Goal: Task Accomplishment & Management: Manage account settings

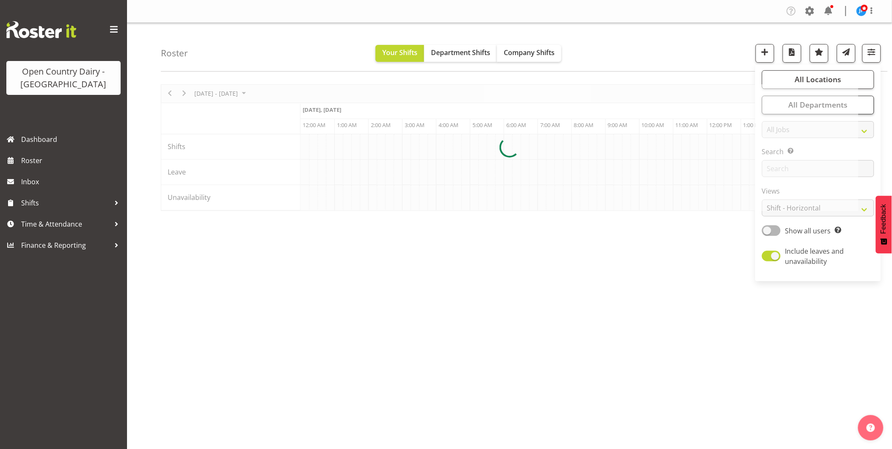
scroll to position [0, 1625]
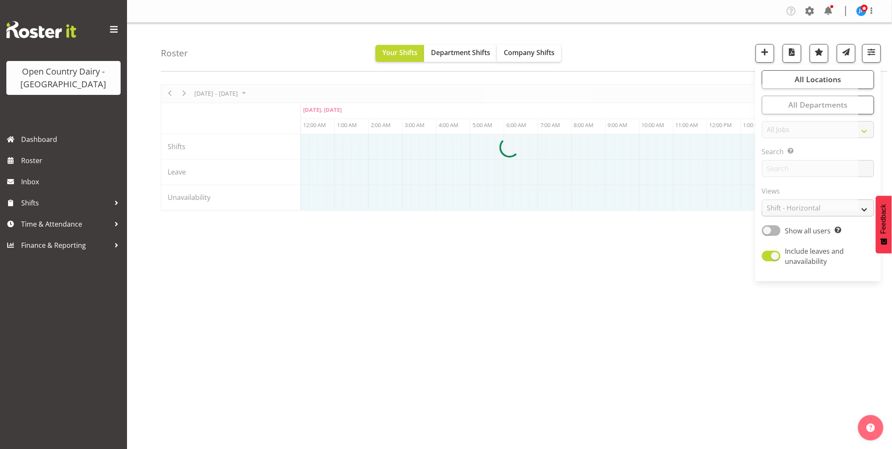
click at [834, 206] on div at bounding box center [509, 147] width 697 height 127
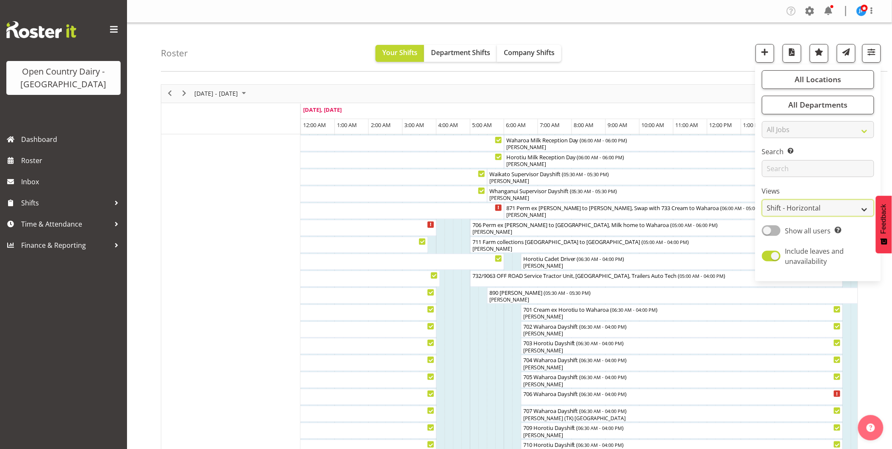
click at [865, 209] on select "Staff Role Shift - Horizontal Shift - Vertical Staff - Location" at bounding box center [818, 207] width 112 height 17
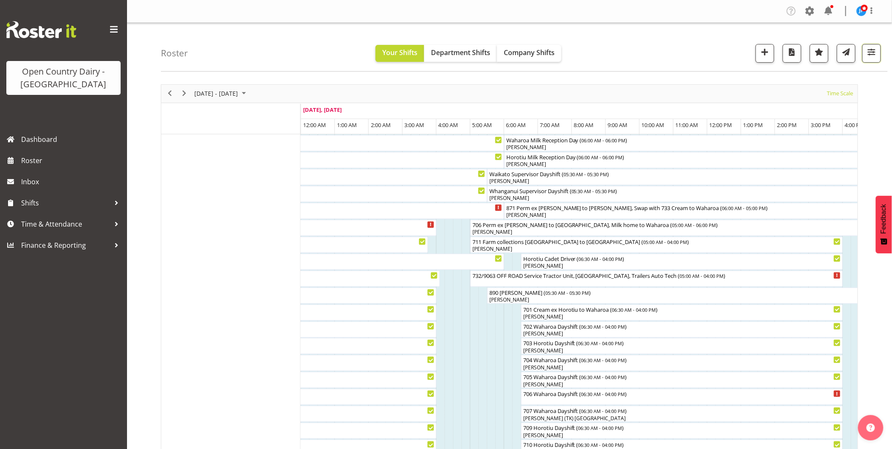
drag, startPoint x: 873, startPoint y: 52, endPoint x: 864, endPoint y: 70, distance: 19.7
click at [873, 53] on span "button" at bounding box center [871, 52] width 11 height 11
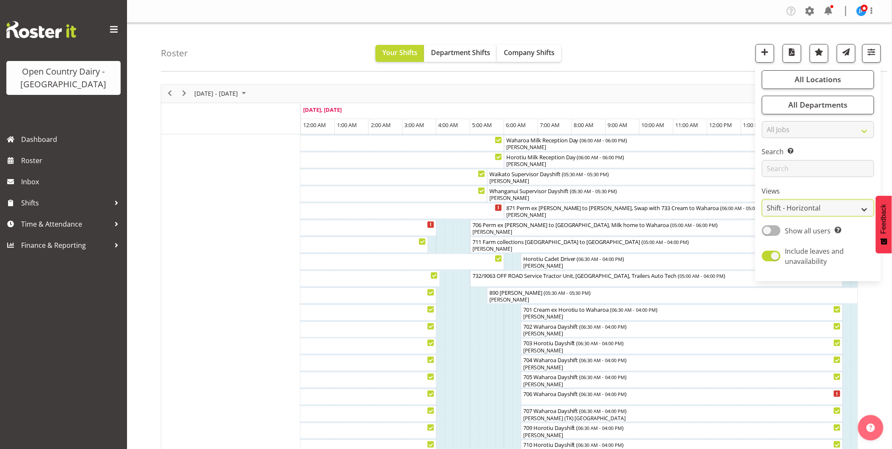
click at [846, 209] on select "Staff Role Shift - Horizontal Shift - Vertical Staff - Location" at bounding box center [818, 207] width 112 height 17
click at [762, 199] on select "Staff Role Shift - Horizontal Shift - Vertical Staff - Location" at bounding box center [818, 207] width 112 height 17
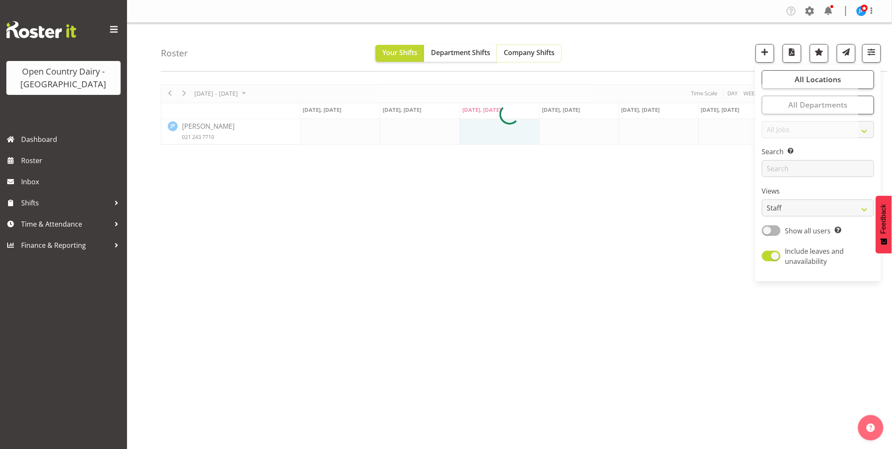
click at [544, 54] on span "Company Shifts" at bounding box center [529, 52] width 51 height 9
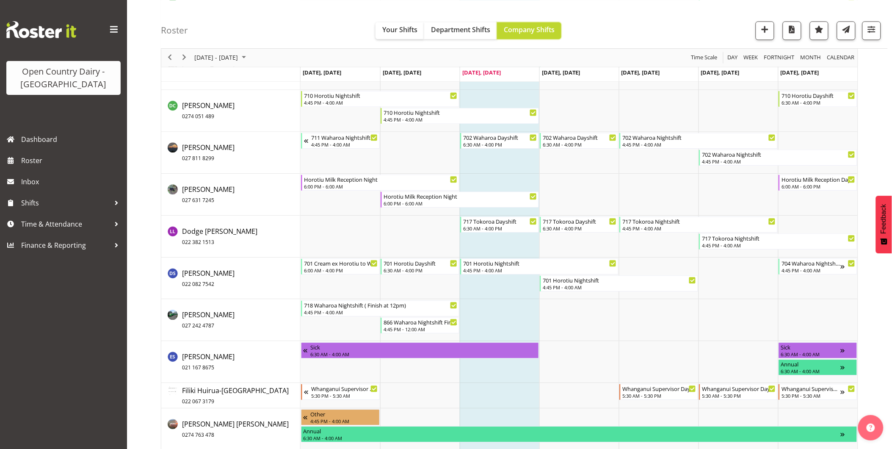
scroll to position [1751, 0]
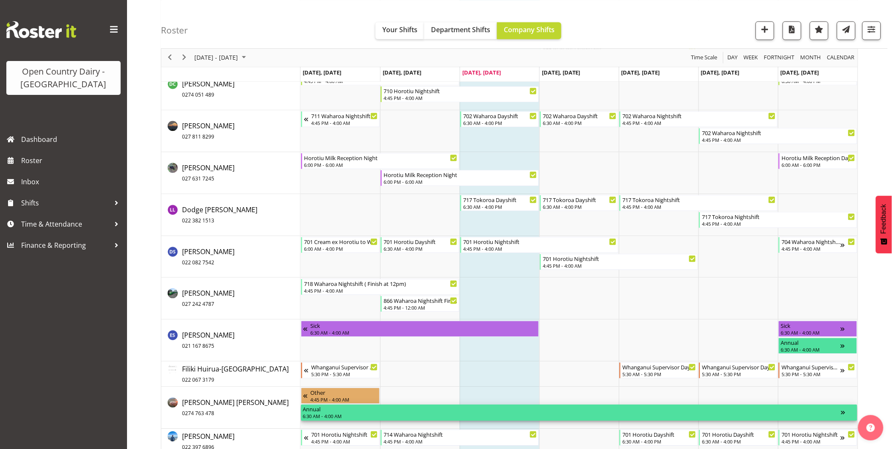
click at [339, 411] on div "Annual" at bounding box center [572, 408] width 538 height 8
click at [477, 412] on div "6:30 AM - 4:00 AM" at bounding box center [572, 415] width 538 height 7
click at [310, 411] on div "Annual" at bounding box center [572, 408] width 538 height 8
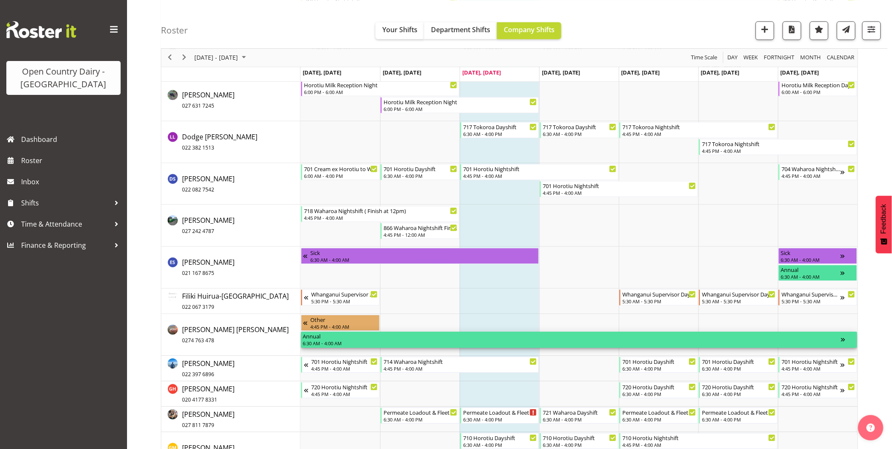
scroll to position [1892, 0]
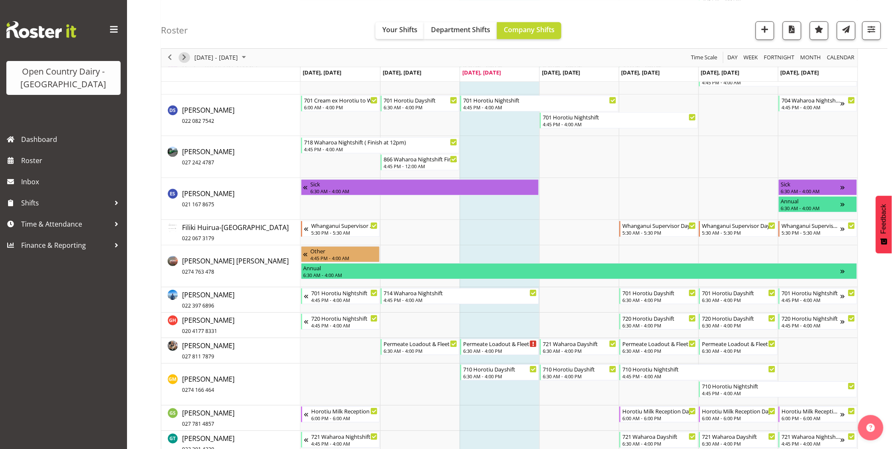
click at [184, 55] on span "Next" at bounding box center [184, 57] width 10 height 11
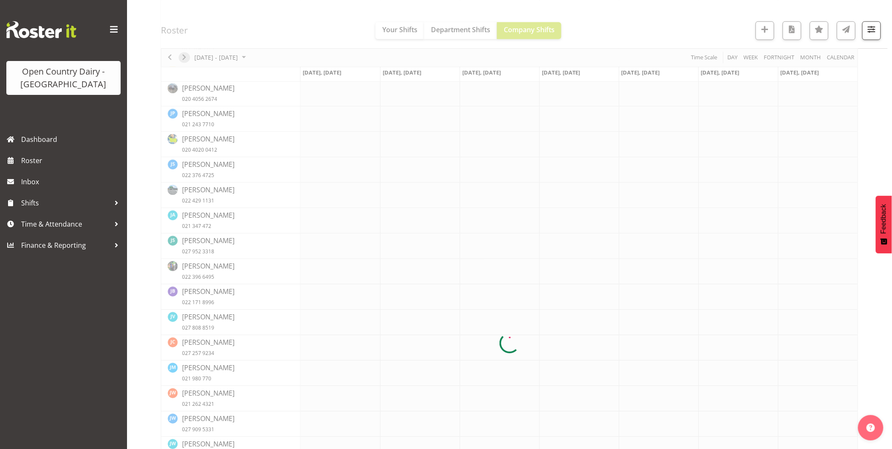
scroll to position [0, 0]
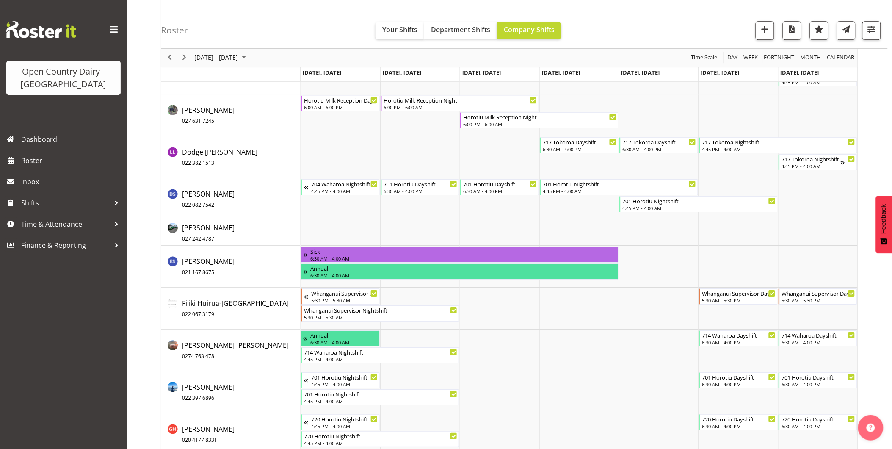
scroll to position [2116, 0]
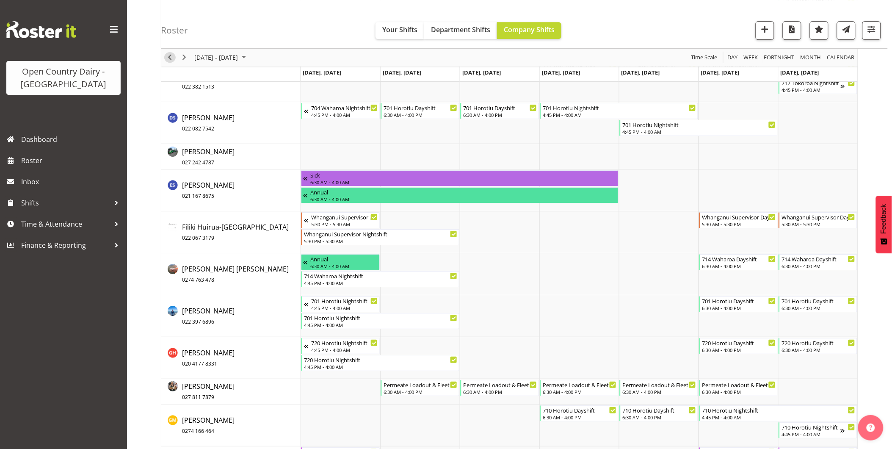
click at [168, 57] on span "Previous" at bounding box center [170, 57] width 10 height 11
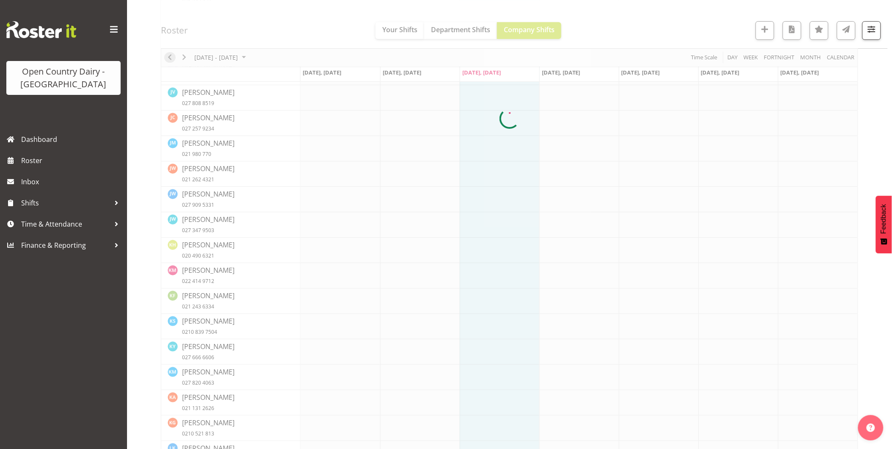
scroll to position [0, 0]
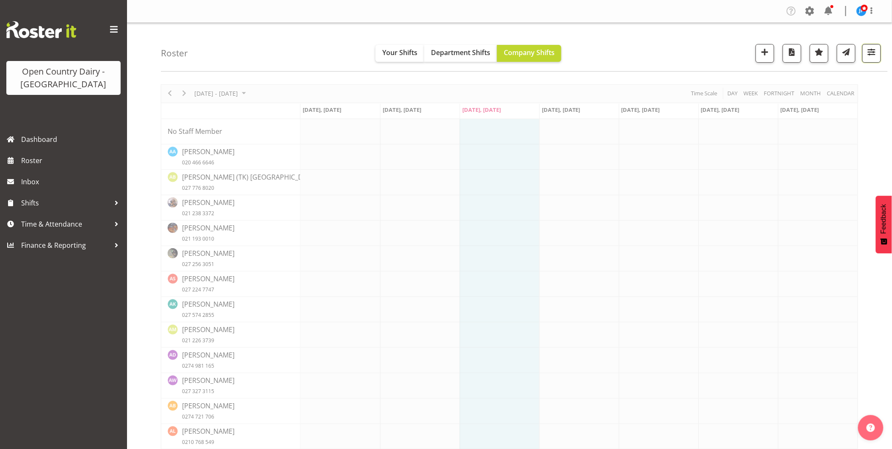
click at [872, 52] on span "button" at bounding box center [871, 52] width 11 height 11
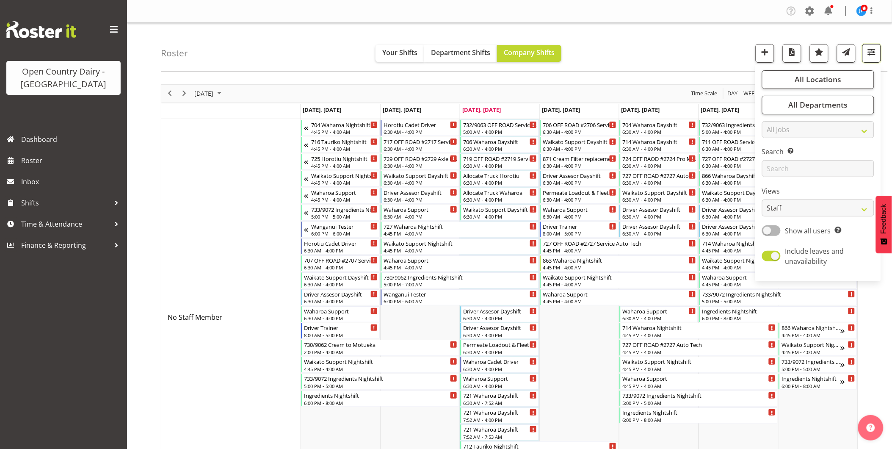
click at [869, 53] on span "button" at bounding box center [871, 52] width 11 height 11
click at [816, 207] on select "Staff Role Shift - Horizontal Shift - Vertical Staff - Location" at bounding box center [818, 207] width 112 height 17
select select "shiftH"
click at [762, 199] on select "Staff Role Shift - Horizontal Shift - Vertical Staff - Location" at bounding box center [818, 207] width 112 height 17
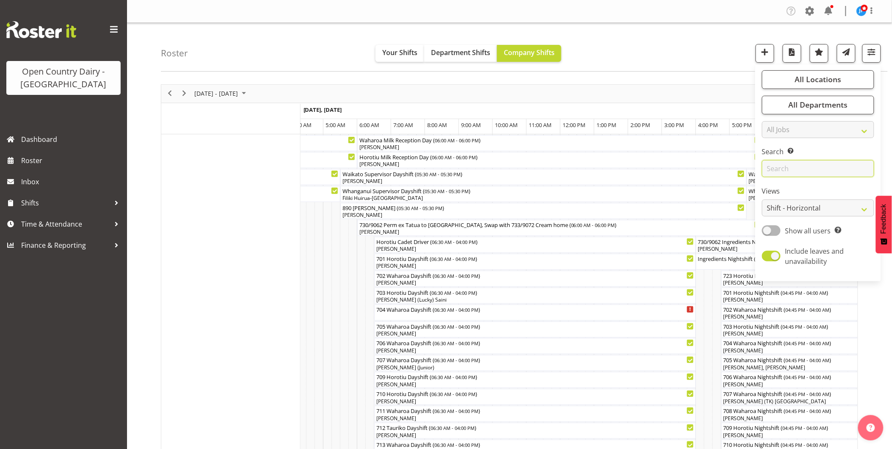
click at [793, 171] on input "text" at bounding box center [818, 168] width 112 height 17
type input "Horotiu Day"
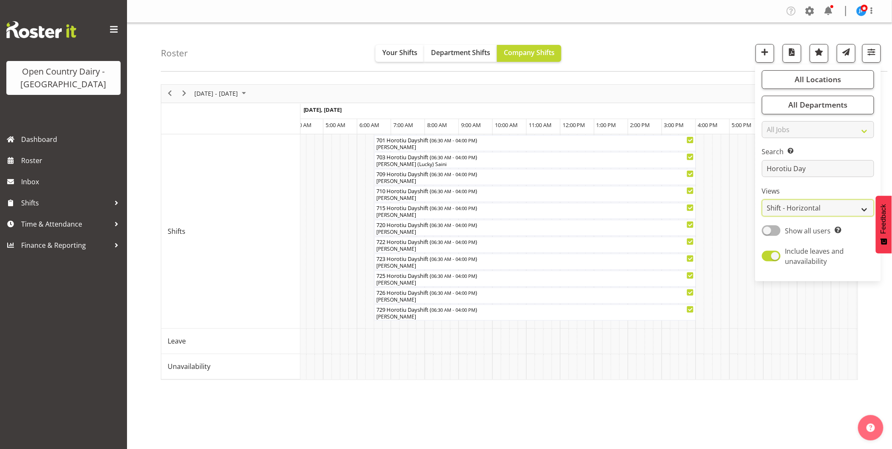
click at [861, 208] on select "Staff Role Shift - Horizontal Shift - Vertical Staff - Location" at bounding box center [818, 207] width 112 height 17
select select "staff"
click at [762, 199] on select "Staff Role Shift - Horizontal Shift - Vertical Staff - Location" at bounding box center [818, 207] width 112 height 17
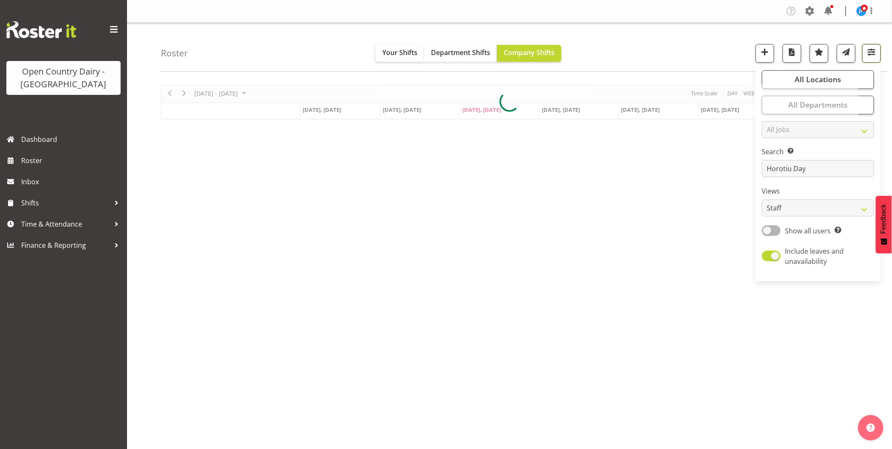
click at [872, 52] on span "button" at bounding box center [871, 52] width 11 height 11
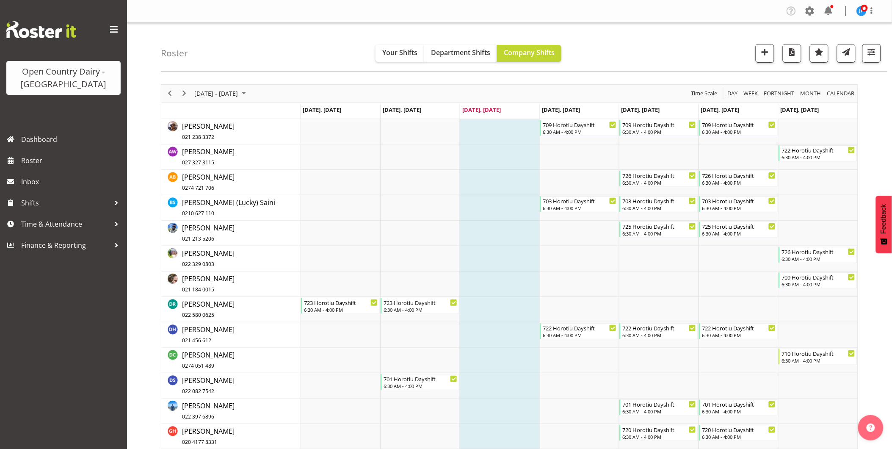
click at [662, 106] on td "[DATE], [DATE]" at bounding box center [659, 111] width 80 height 15
click at [659, 151] on td "Timeline Week of October 1, 2025" at bounding box center [659, 156] width 80 height 25
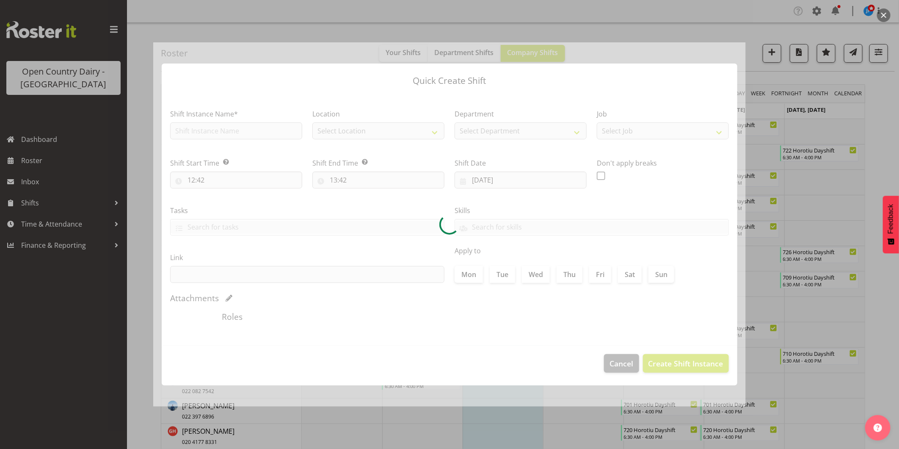
type input "03/10/2025"
checkbox input "true"
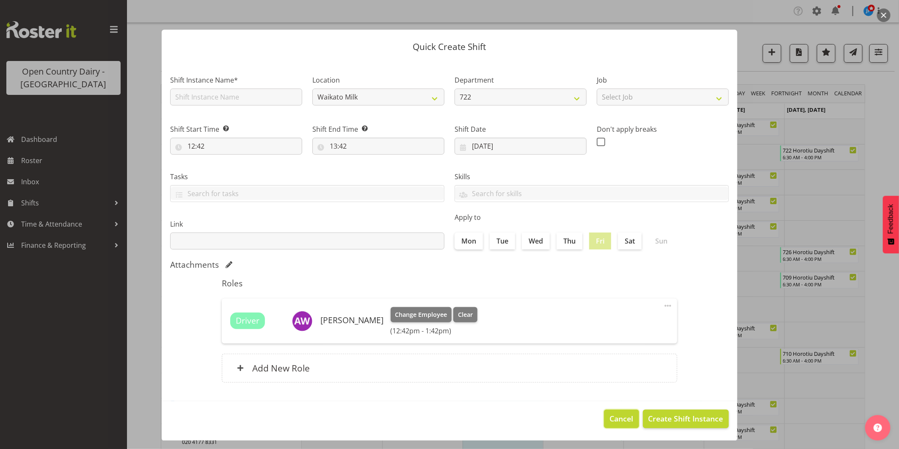
click at [612, 416] on span "Cancel" at bounding box center [622, 418] width 24 height 11
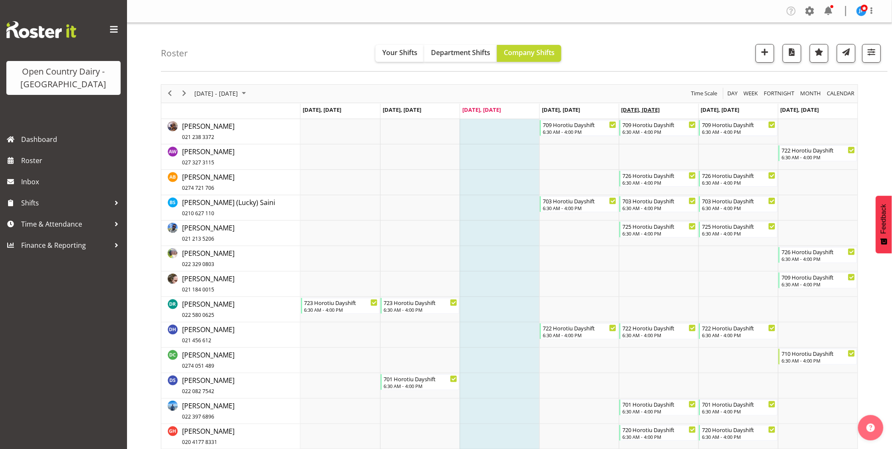
click at [648, 108] on span "[DATE], [DATE]" at bounding box center [640, 110] width 39 height 8
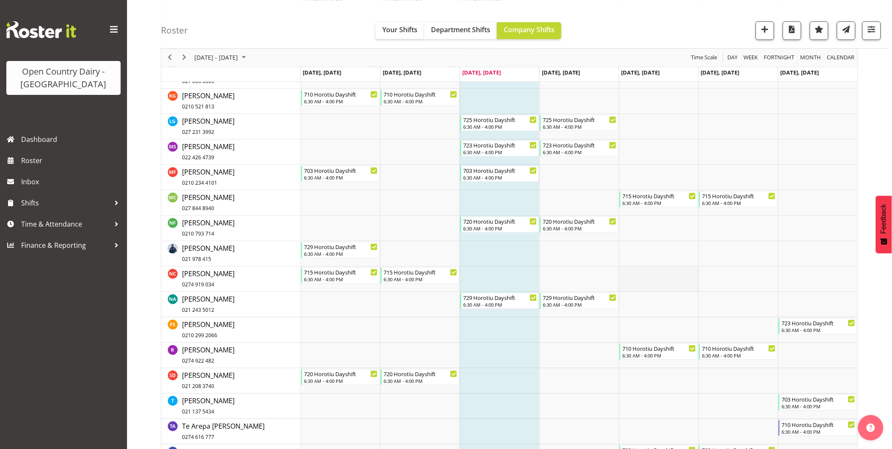
scroll to position [718, 0]
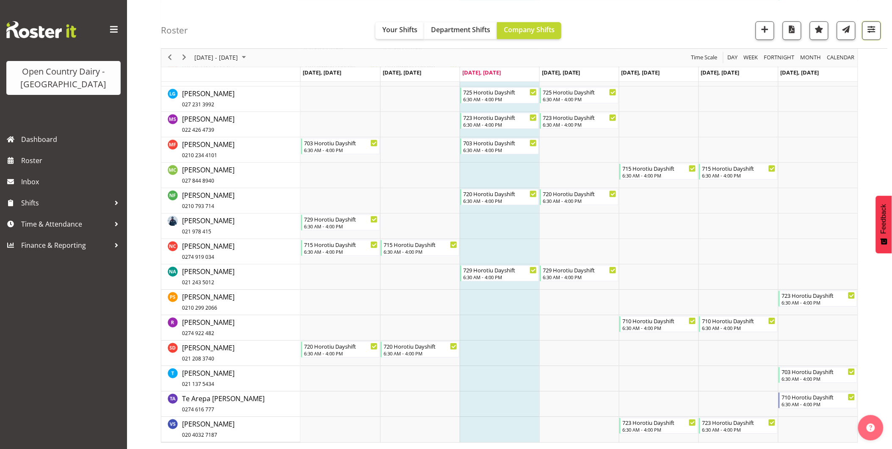
click at [872, 32] on span "button" at bounding box center [871, 29] width 11 height 11
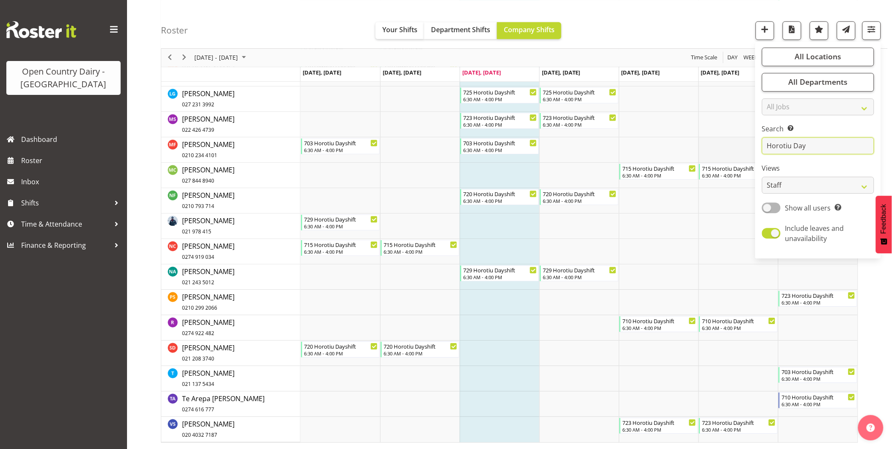
drag, startPoint x: 816, startPoint y: 144, endPoint x: 748, endPoint y: 149, distance: 68.3
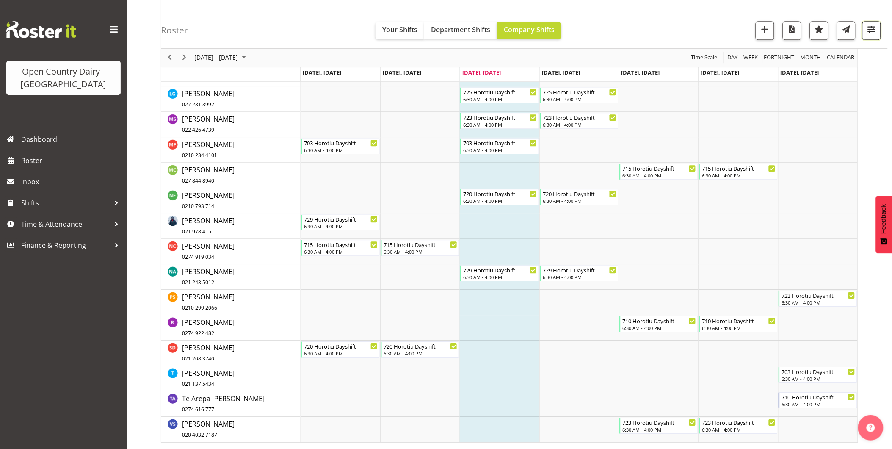
click at [870, 31] on span "button" at bounding box center [871, 29] width 11 height 11
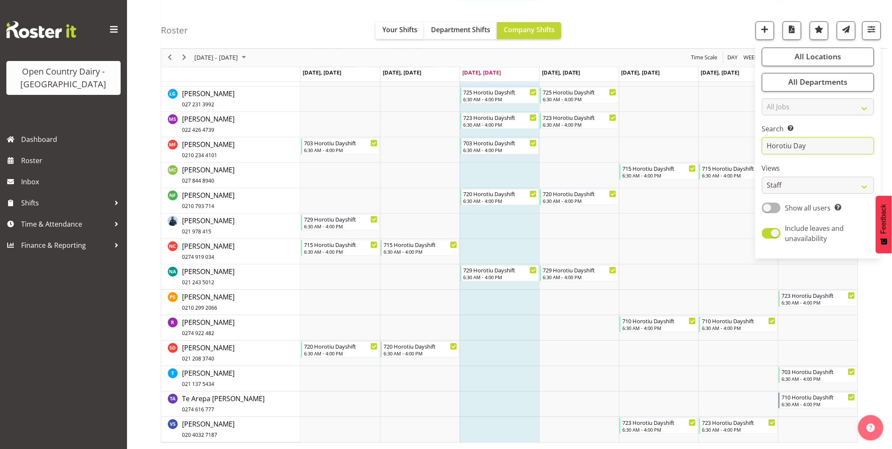
click at [826, 149] on input "Horotiu Day" at bounding box center [818, 146] width 112 height 17
type input "H"
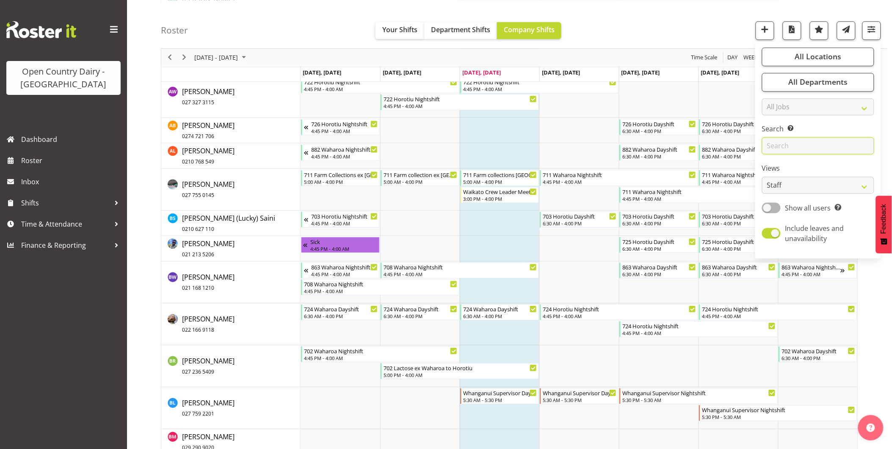
scroll to position [141, 0]
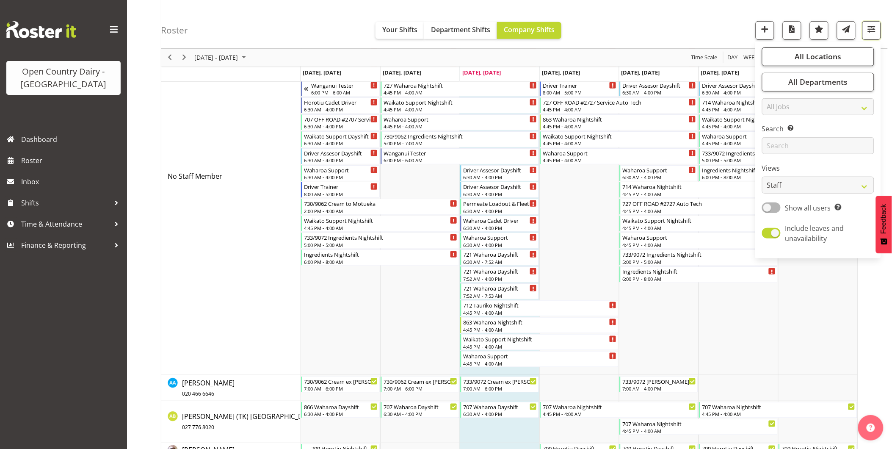
click at [869, 30] on span "button" at bounding box center [871, 29] width 11 height 11
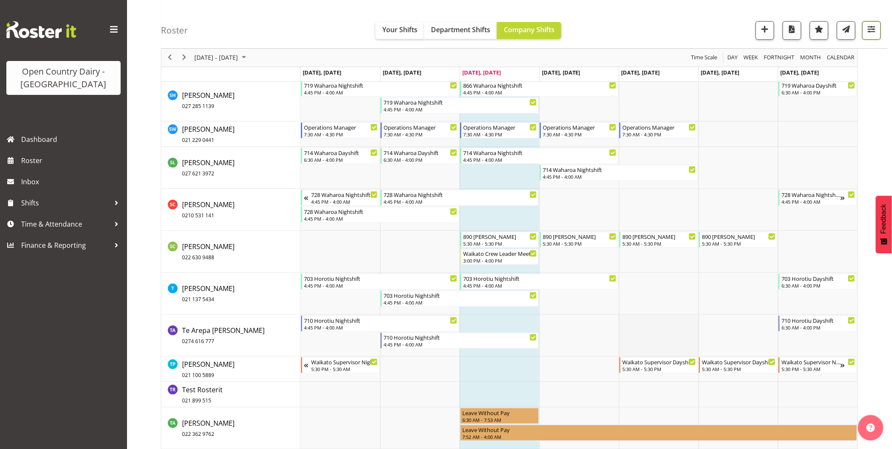
scroll to position [5832, 0]
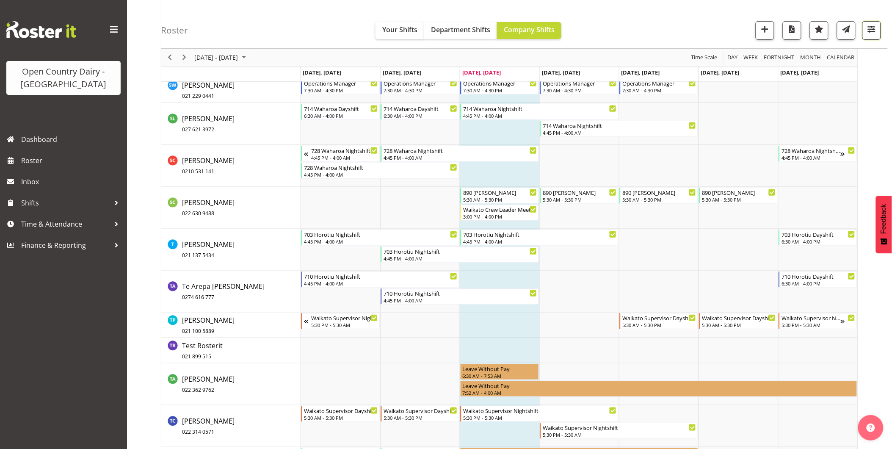
click at [873, 28] on span "button" at bounding box center [871, 29] width 11 height 11
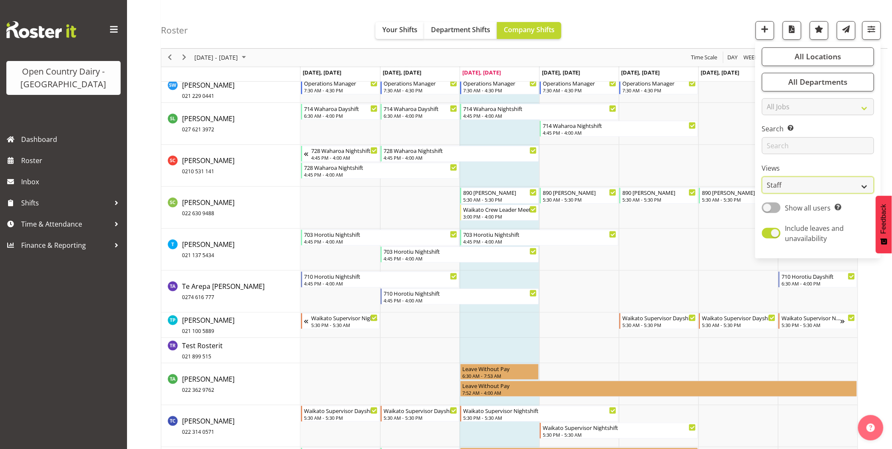
drag, startPoint x: 809, startPoint y: 188, endPoint x: 809, endPoint y: 193, distance: 5.1
click at [809, 188] on select "Staff Role Shift - Horizontal Shift - Vertical Staff - Location" at bounding box center [818, 185] width 112 height 17
select select "shiftH"
click at [762, 194] on select "Staff Role Shift - Horizontal Shift - Vertical Staff - Location" at bounding box center [818, 185] width 112 height 17
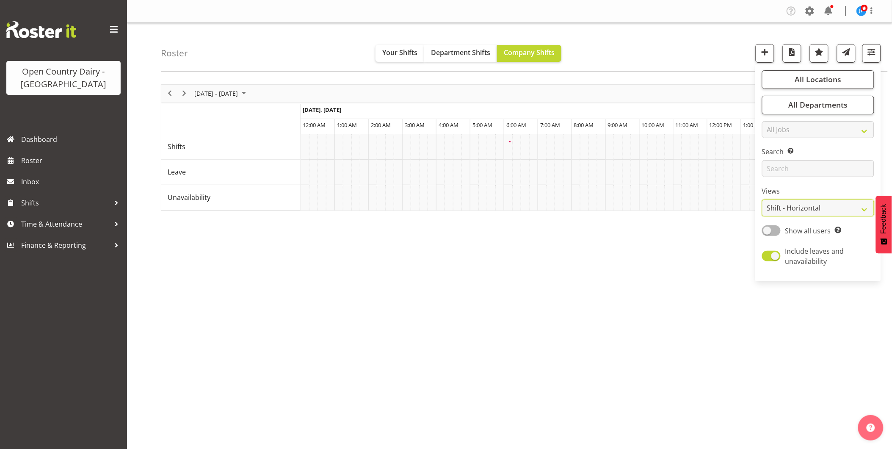
scroll to position [0, 0]
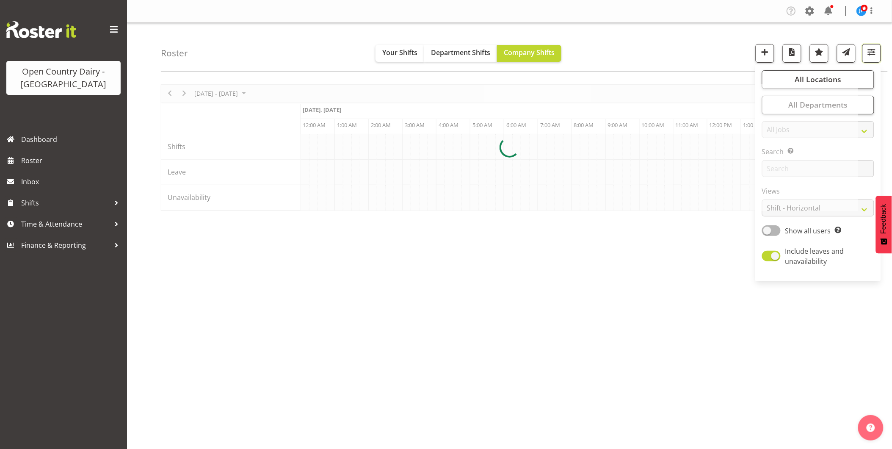
click at [872, 54] on span "button" at bounding box center [871, 52] width 11 height 11
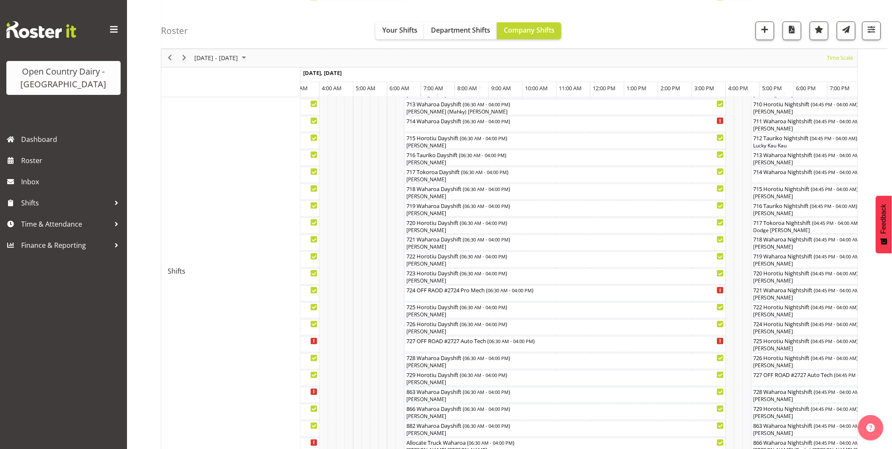
scroll to position [353, 0]
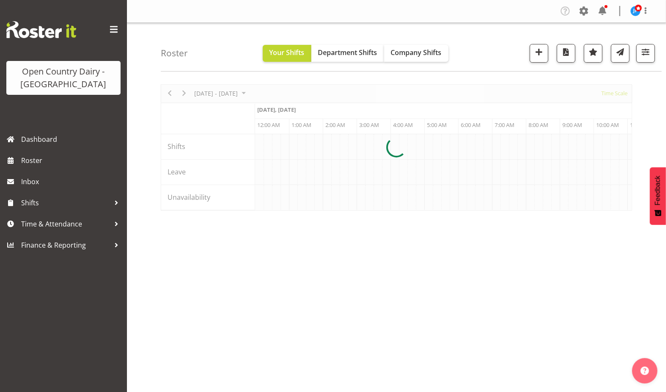
scroll to position [0, 1625]
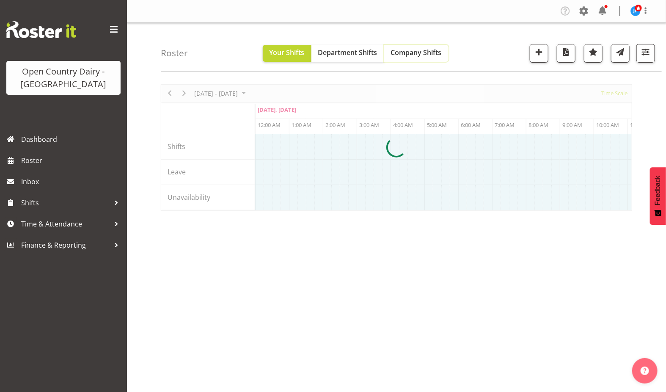
click at [420, 54] on span "Company Shifts" at bounding box center [416, 52] width 51 height 9
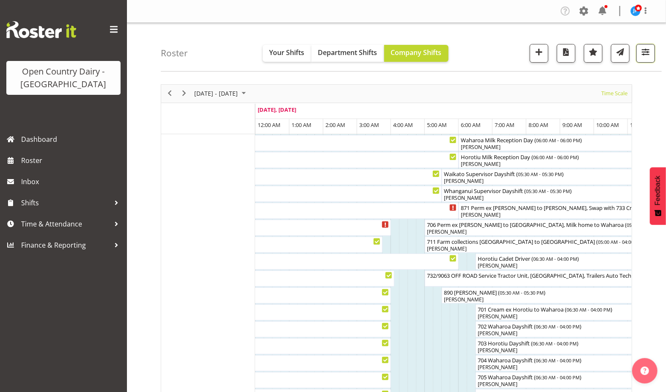
click at [645, 54] on span "button" at bounding box center [645, 52] width 11 height 11
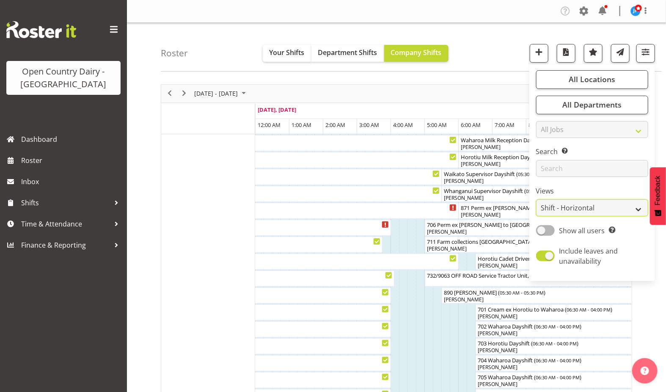
click at [588, 204] on select "Staff Role Shift - Horizontal Shift - Vertical Staff - Location" at bounding box center [592, 207] width 112 height 17
select select "staff"
click at [537, 199] on select "Staff Role Shift - Horizontal Shift - Vertical Staff - Location" at bounding box center [592, 207] width 112 height 17
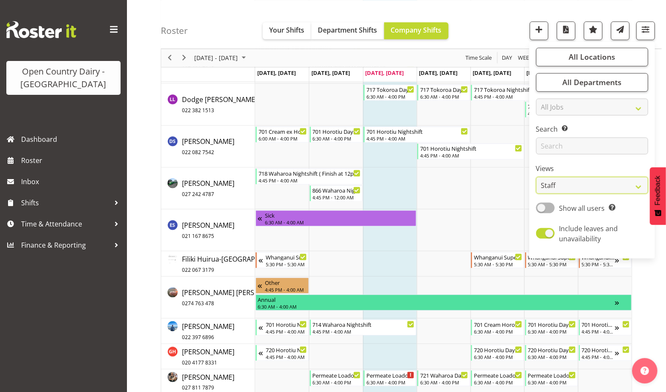
scroll to position [1857, 0]
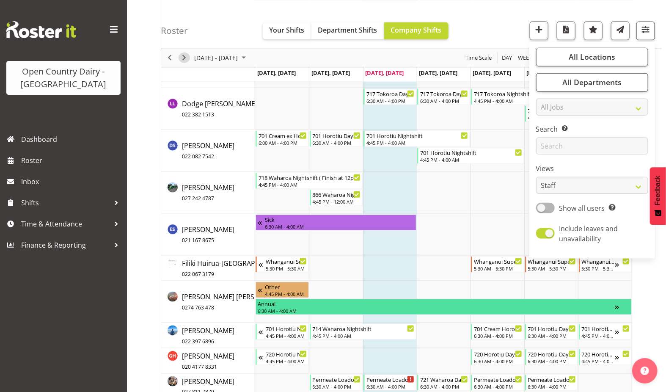
click at [187, 57] on span "Next" at bounding box center [184, 57] width 10 height 11
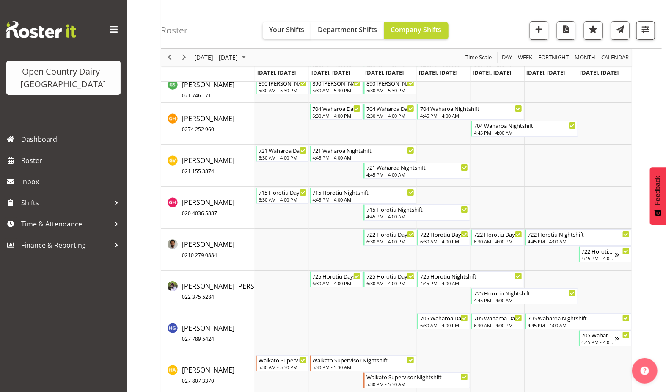
scroll to position [2767, 0]
